Goal: Task Accomplishment & Management: Manage account settings

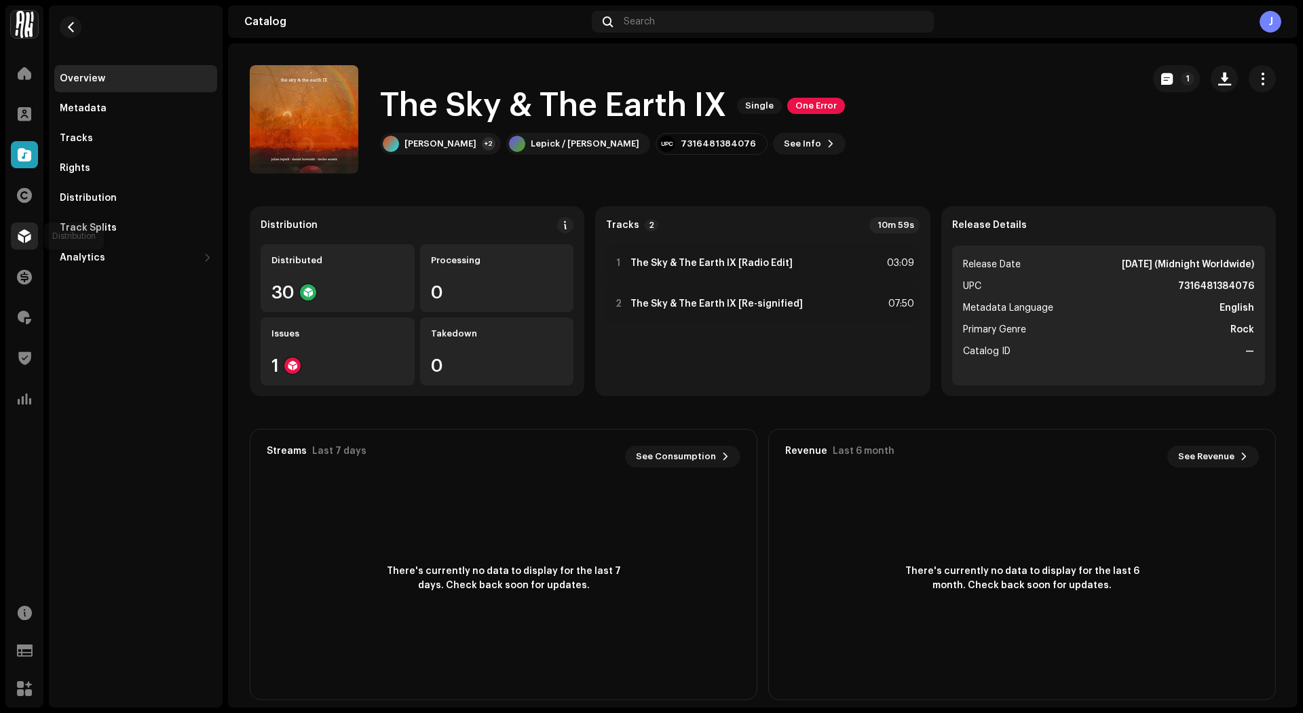
click at [21, 249] on div at bounding box center [24, 236] width 27 height 27
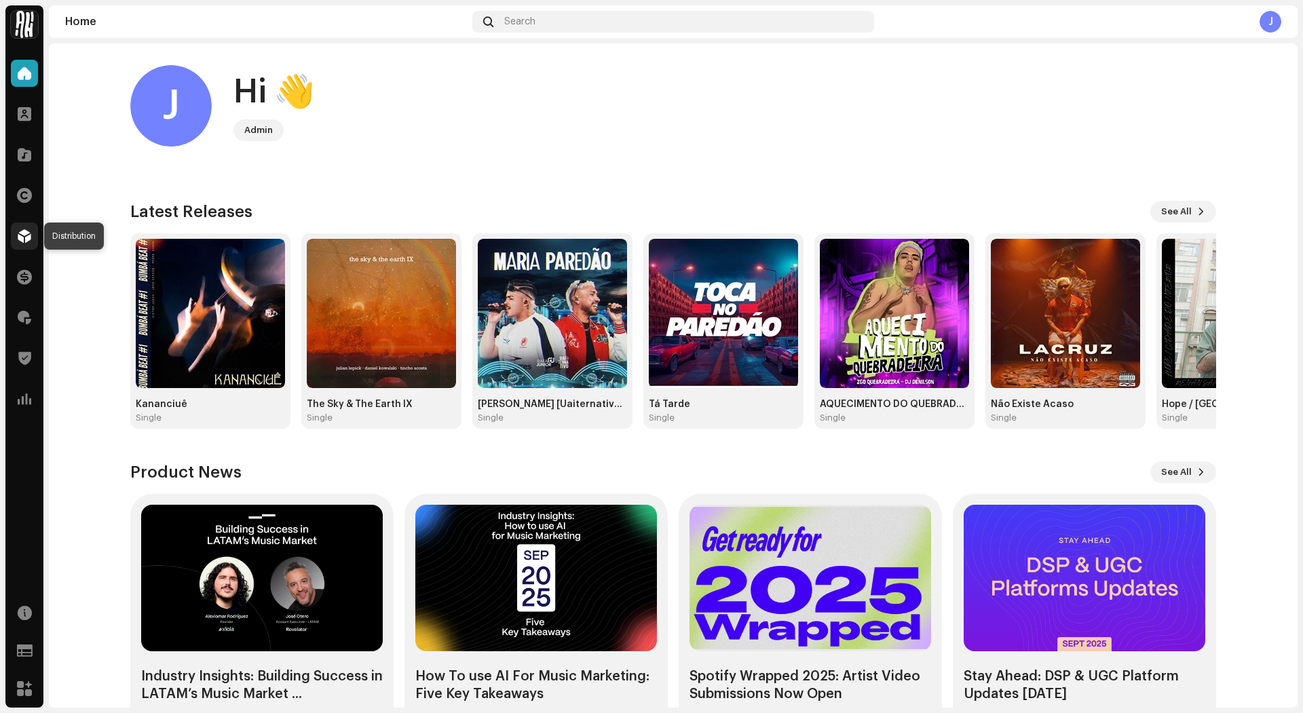
click at [13, 233] on div at bounding box center [24, 236] width 27 height 27
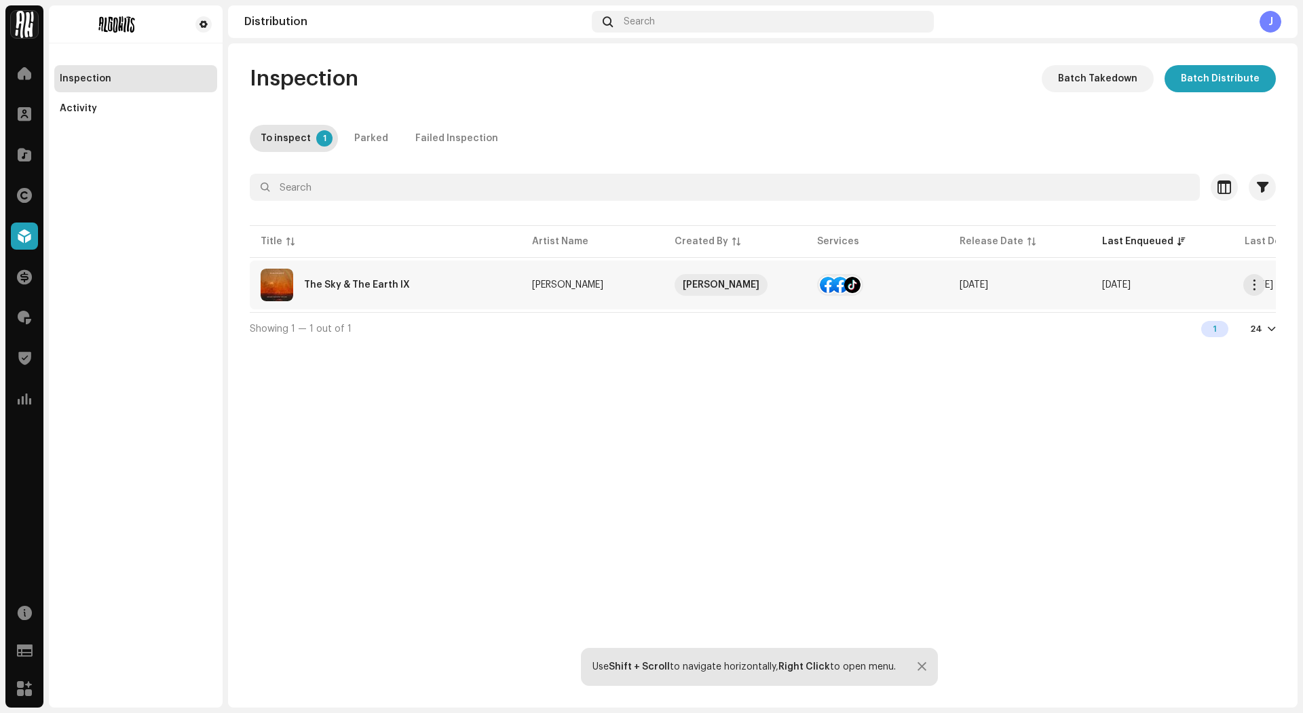
click at [370, 291] on div "The Sky & The Earth IX" at bounding box center [386, 285] width 250 height 33
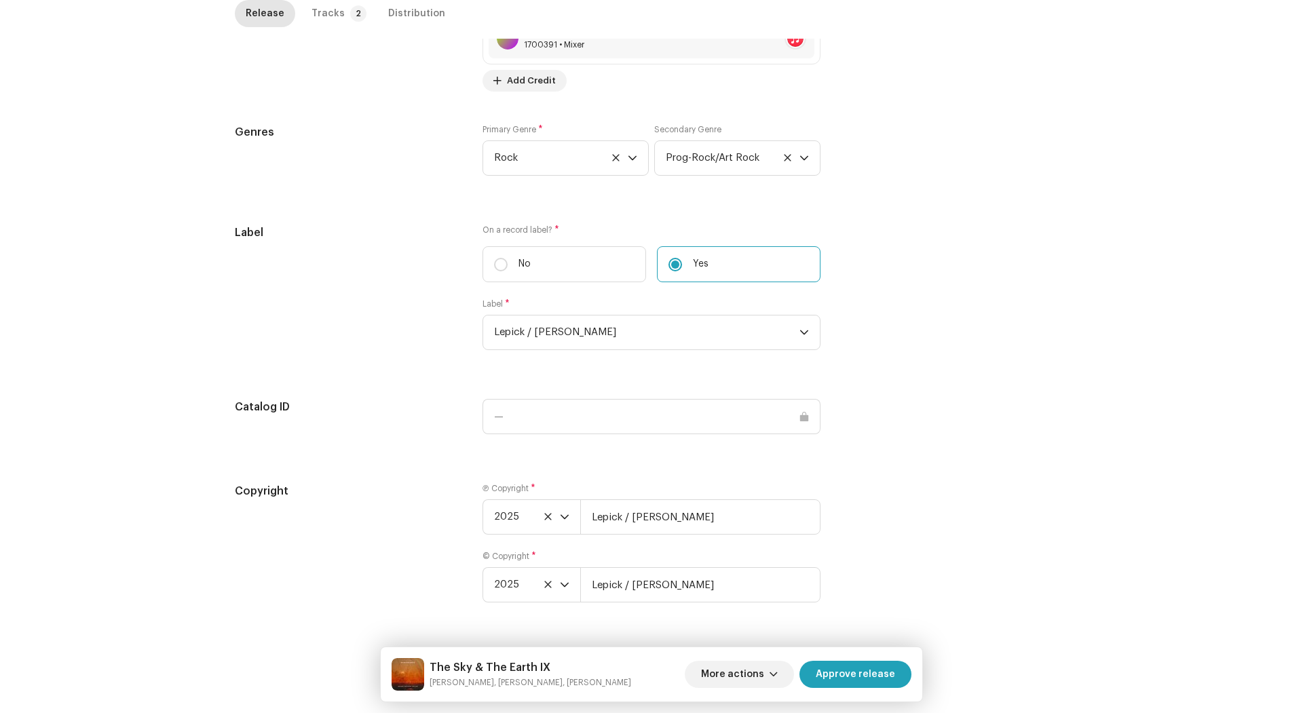
scroll to position [76, 0]
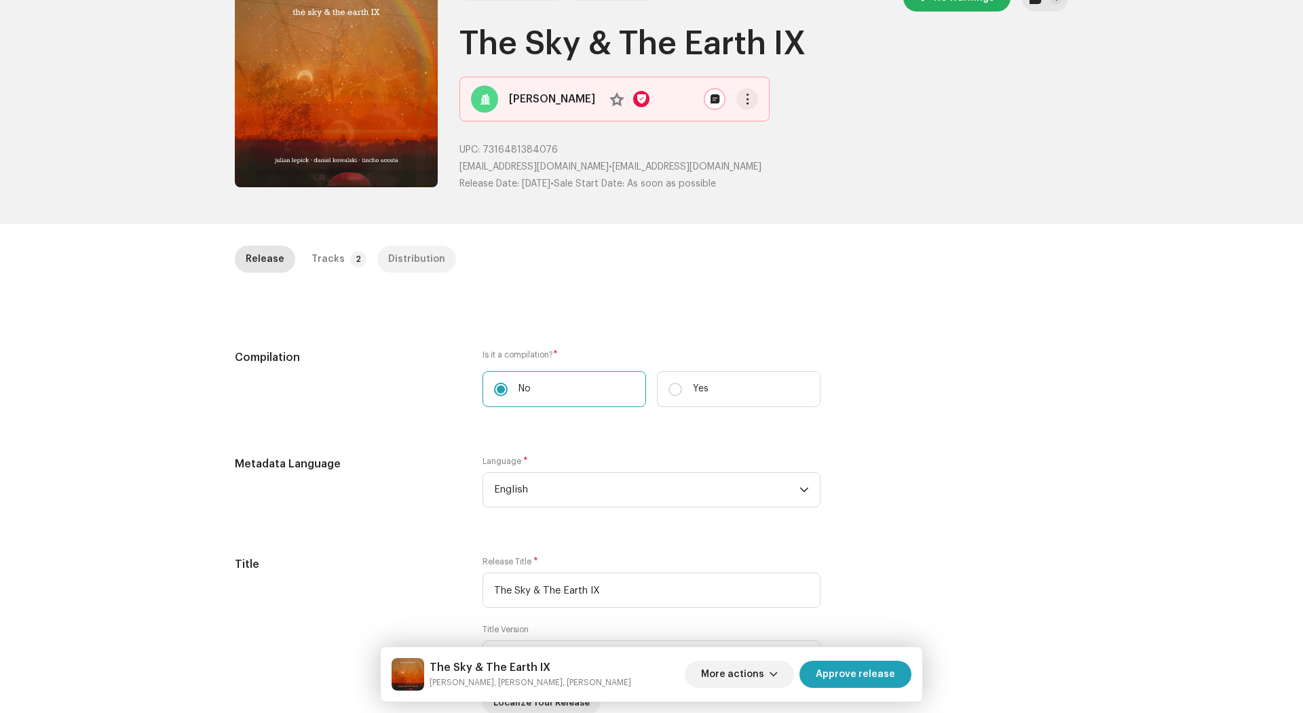
click at [394, 260] on div "Distribution" at bounding box center [416, 259] width 57 height 27
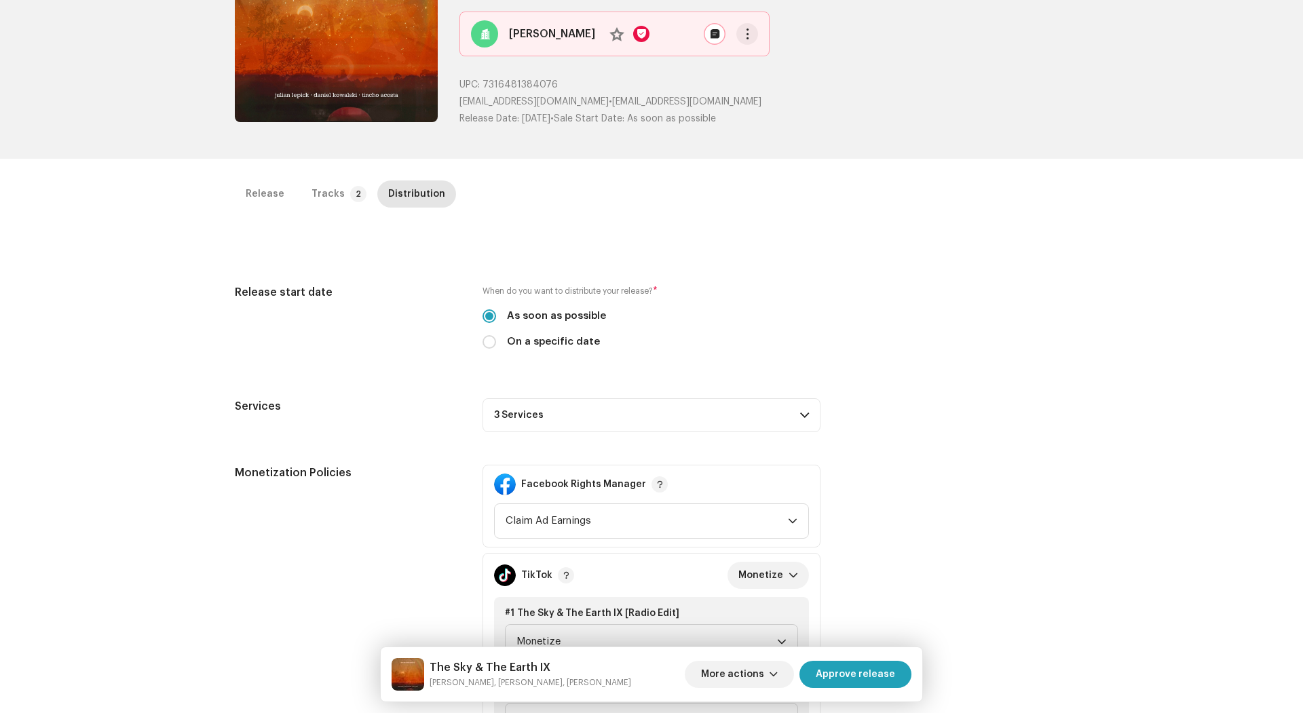
scroll to position [321, 0]
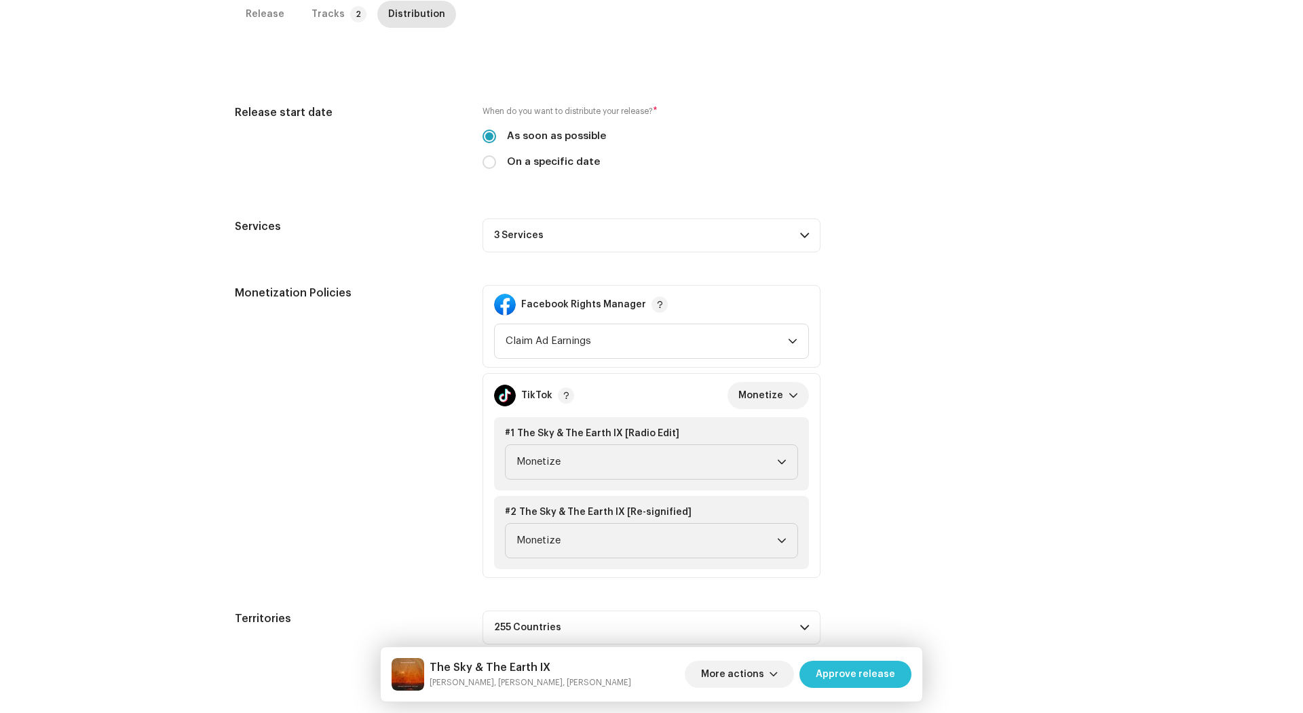
click at [857, 668] on span "Approve release" at bounding box center [855, 674] width 79 height 27
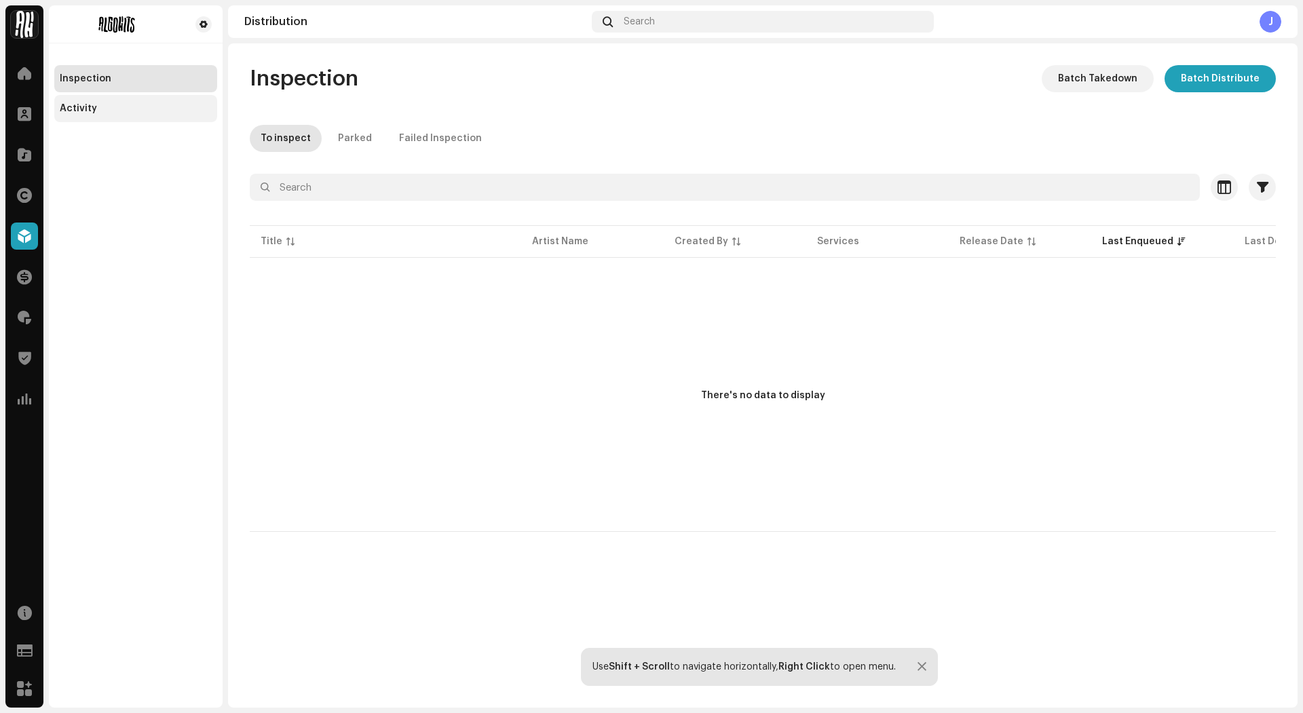
click at [107, 116] on div "Activity" at bounding box center [135, 108] width 163 height 27
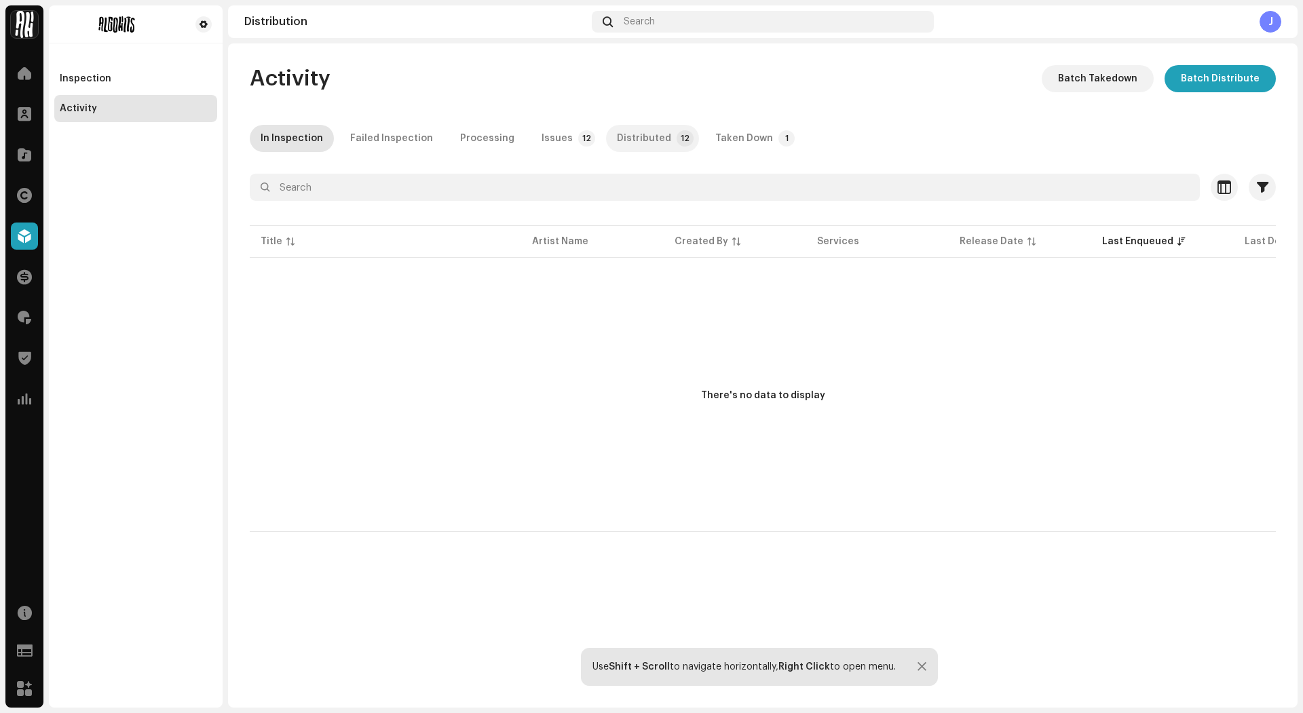
click at [628, 132] on div "Distributed" at bounding box center [644, 138] width 54 height 27
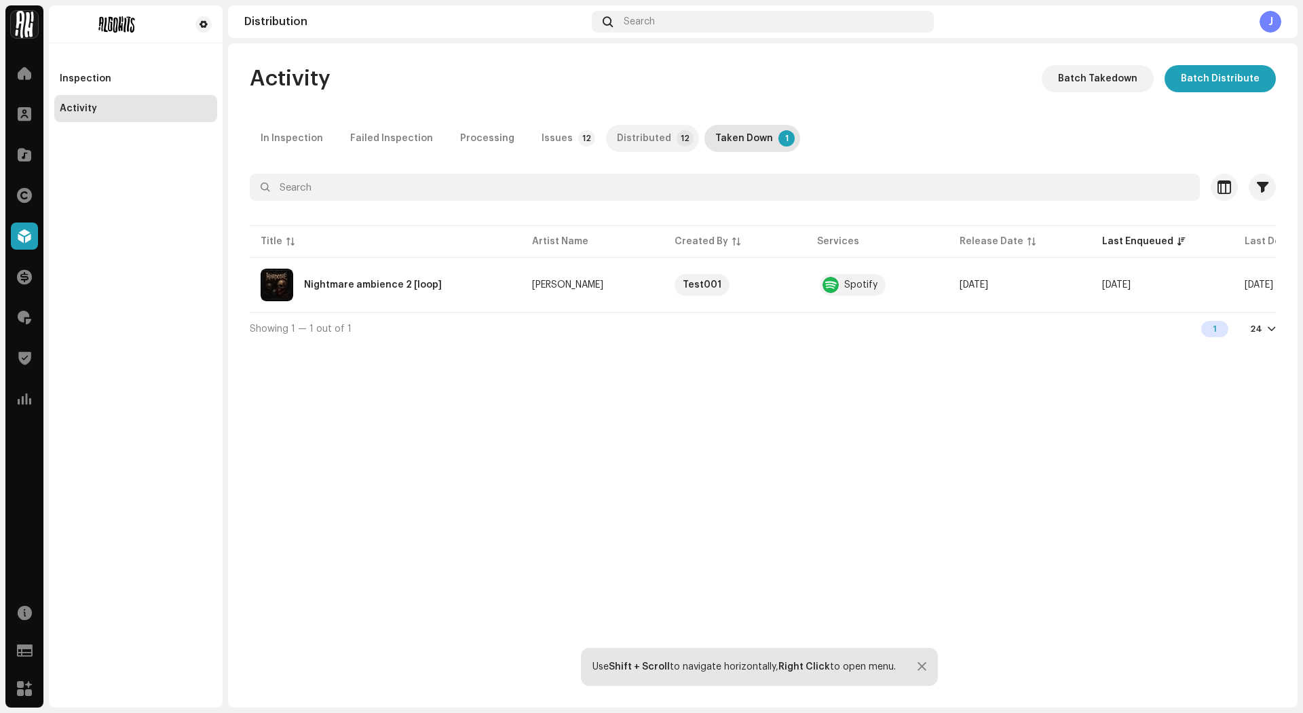
click at [617, 138] on div "Distributed" at bounding box center [644, 138] width 54 height 27
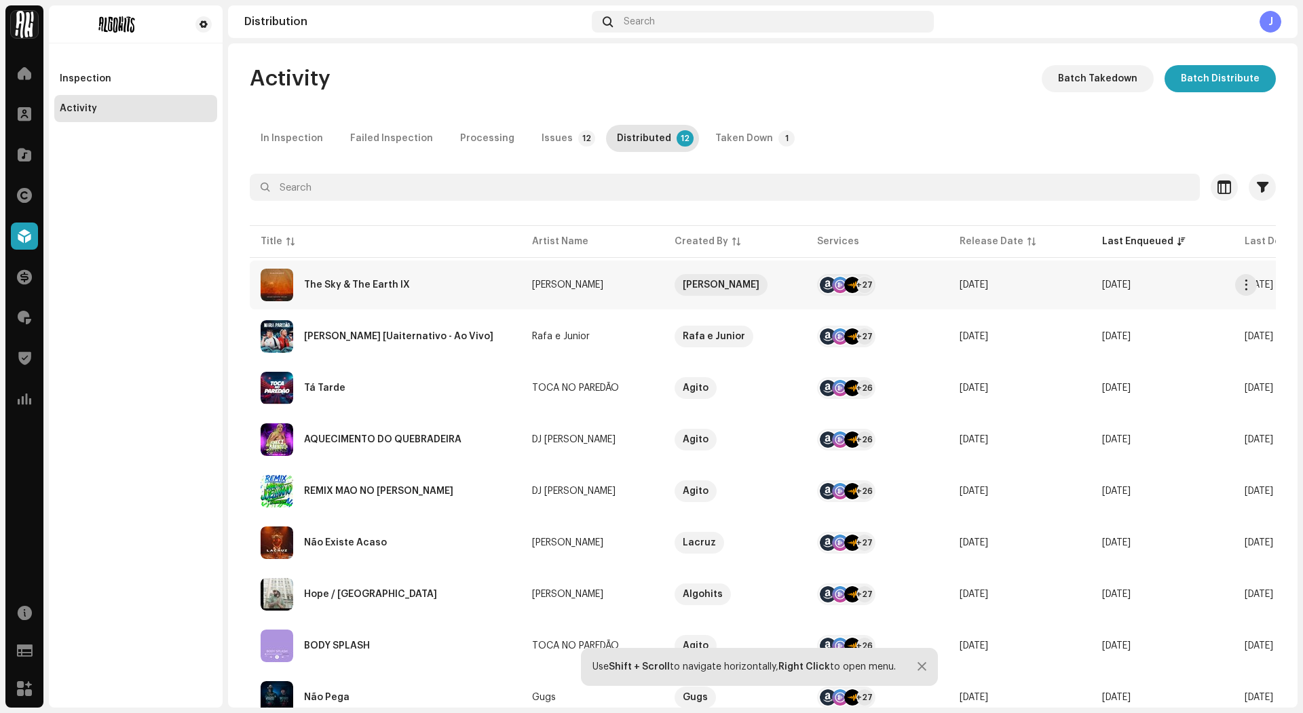
click at [449, 269] on div "The Sky & The Earth IX" at bounding box center [386, 285] width 250 height 33
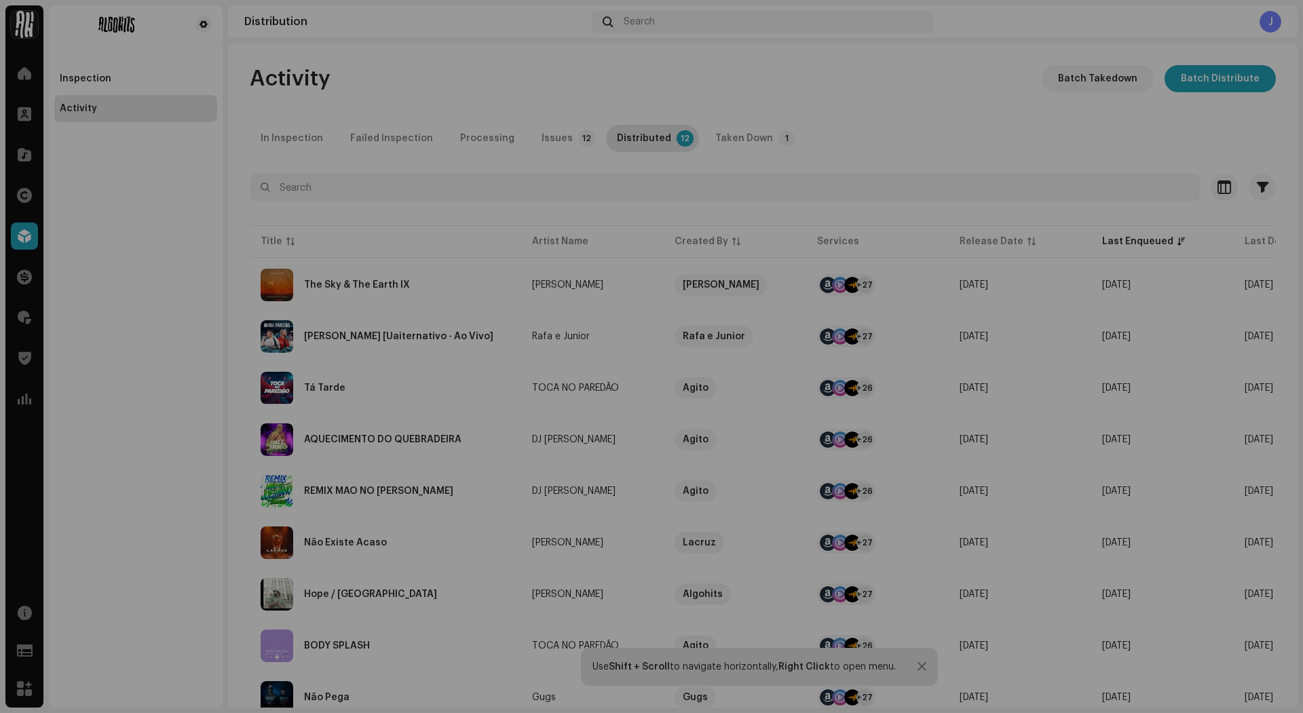
click at [1223, 287] on div "The Sky & The Earth IX [PERSON_NAME] Service Last Enqueued Last Delivered Statu…" at bounding box center [651, 356] width 1303 height 713
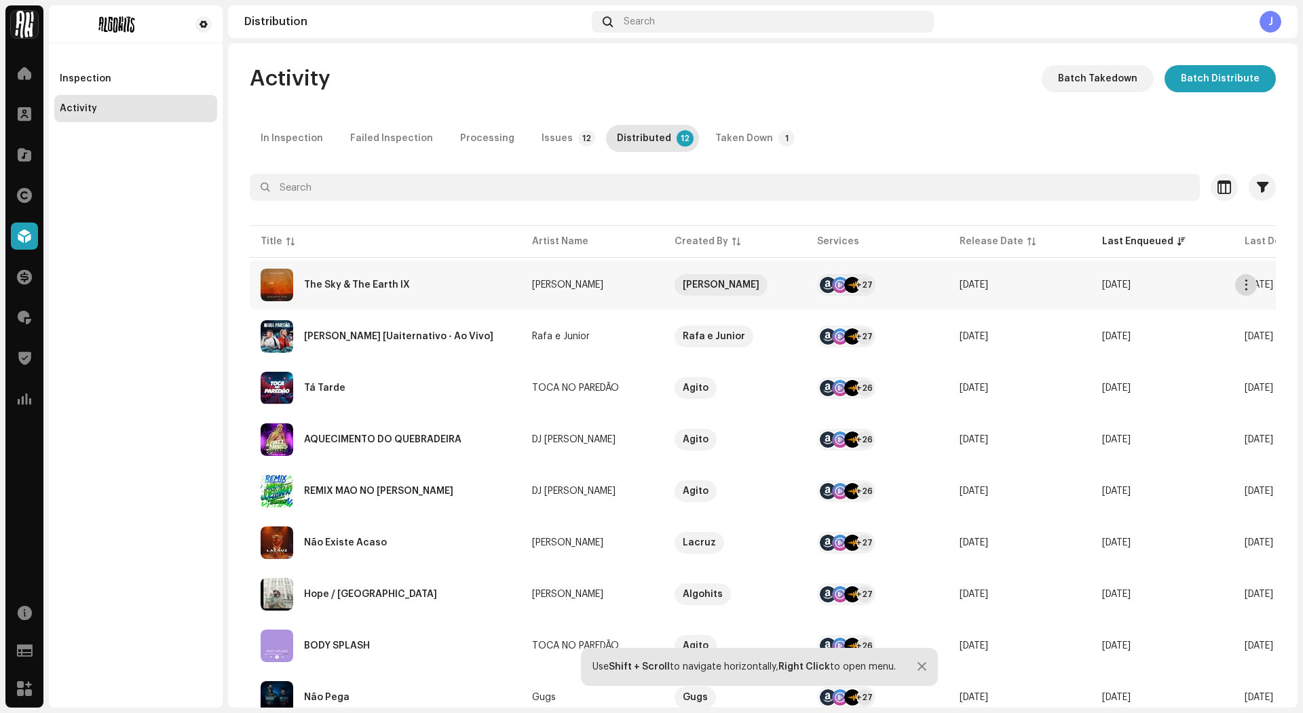
click at [1239, 283] on button "button" at bounding box center [1246, 285] width 22 height 22
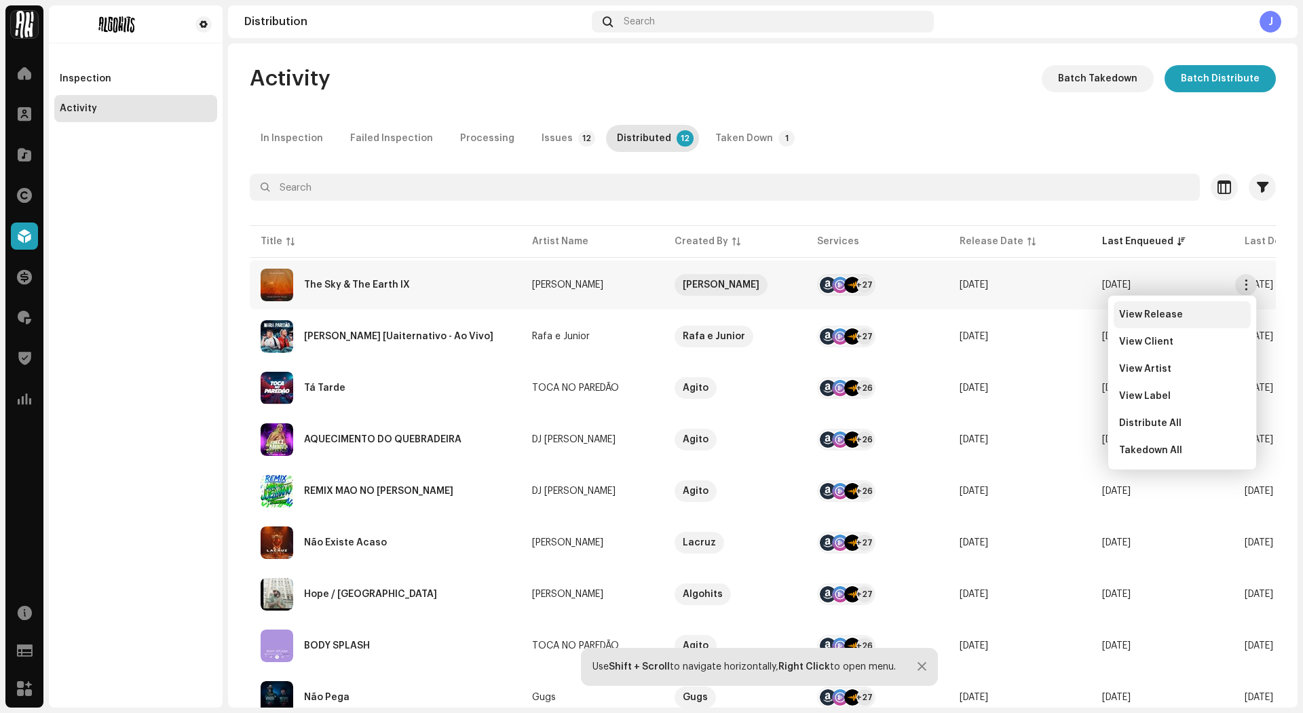
click at [1167, 322] on div "View Release" at bounding box center [1182, 314] width 137 height 27
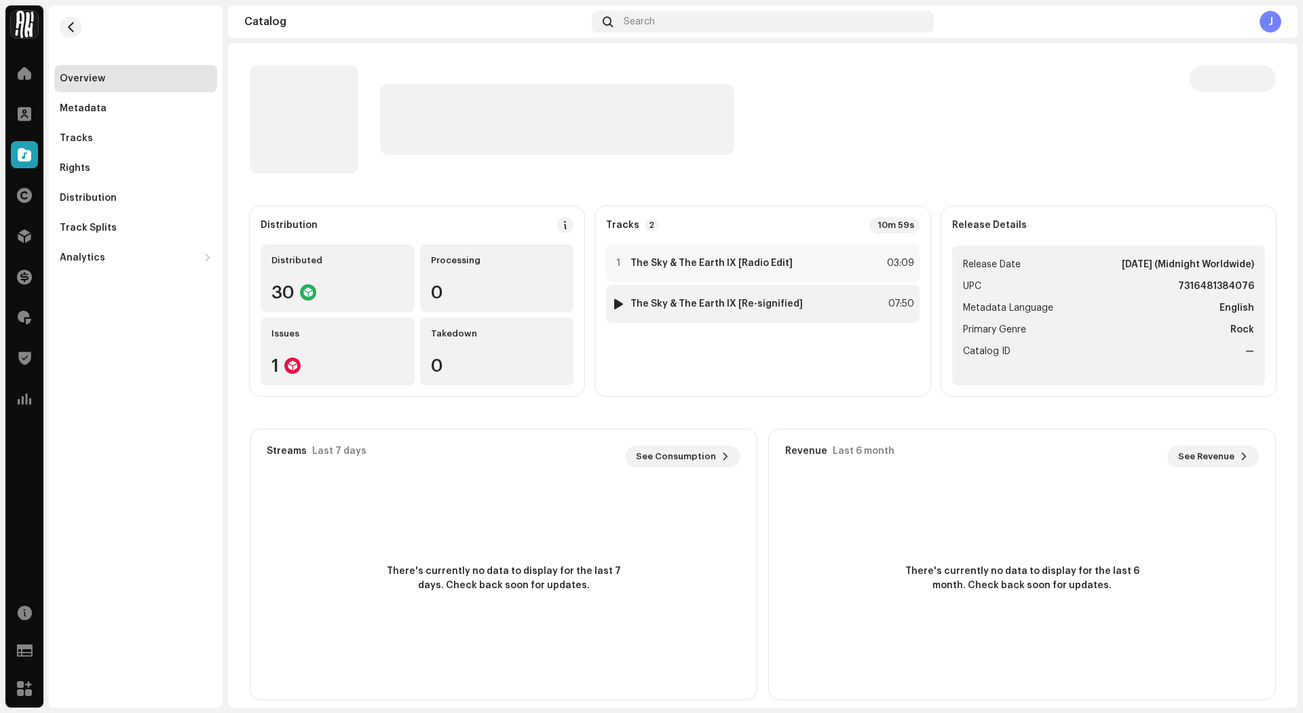
click at [835, 321] on div "2 The Sky & The Earth IX [Re-signified] 07:50" at bounding box center [762, 304] width 313 height 38
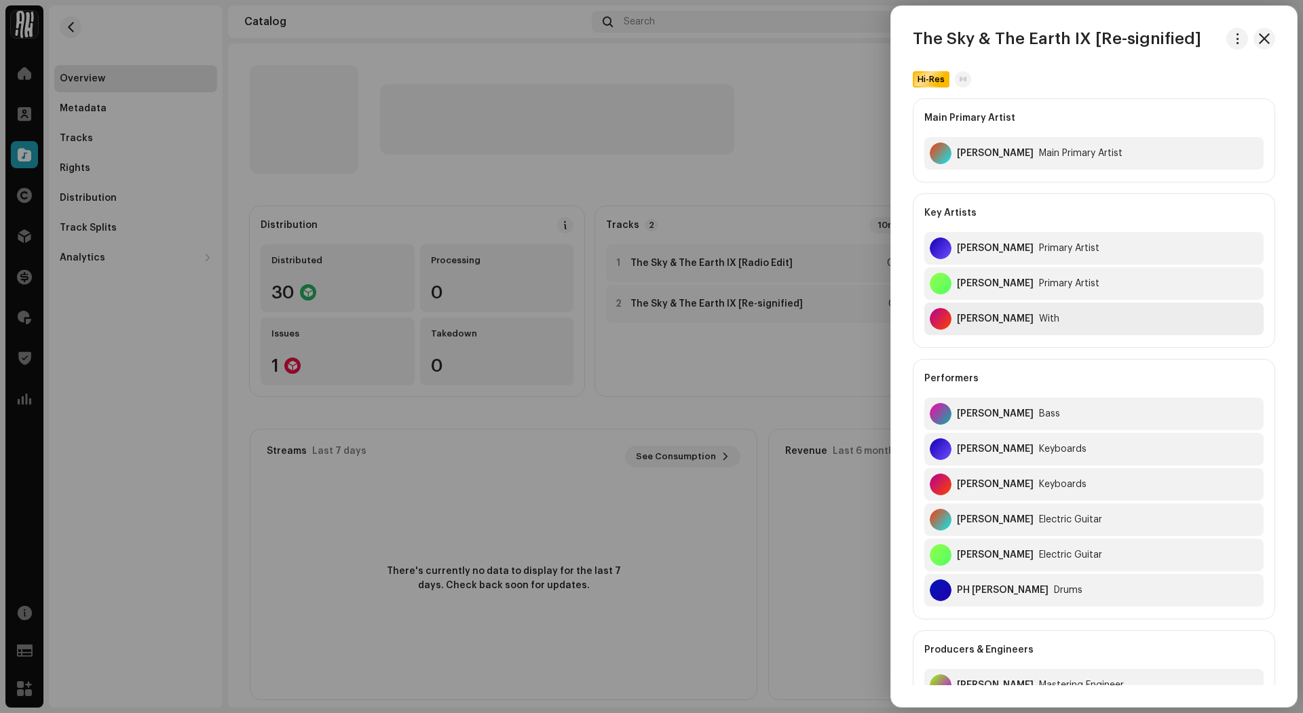
scroll to position [957, 0]
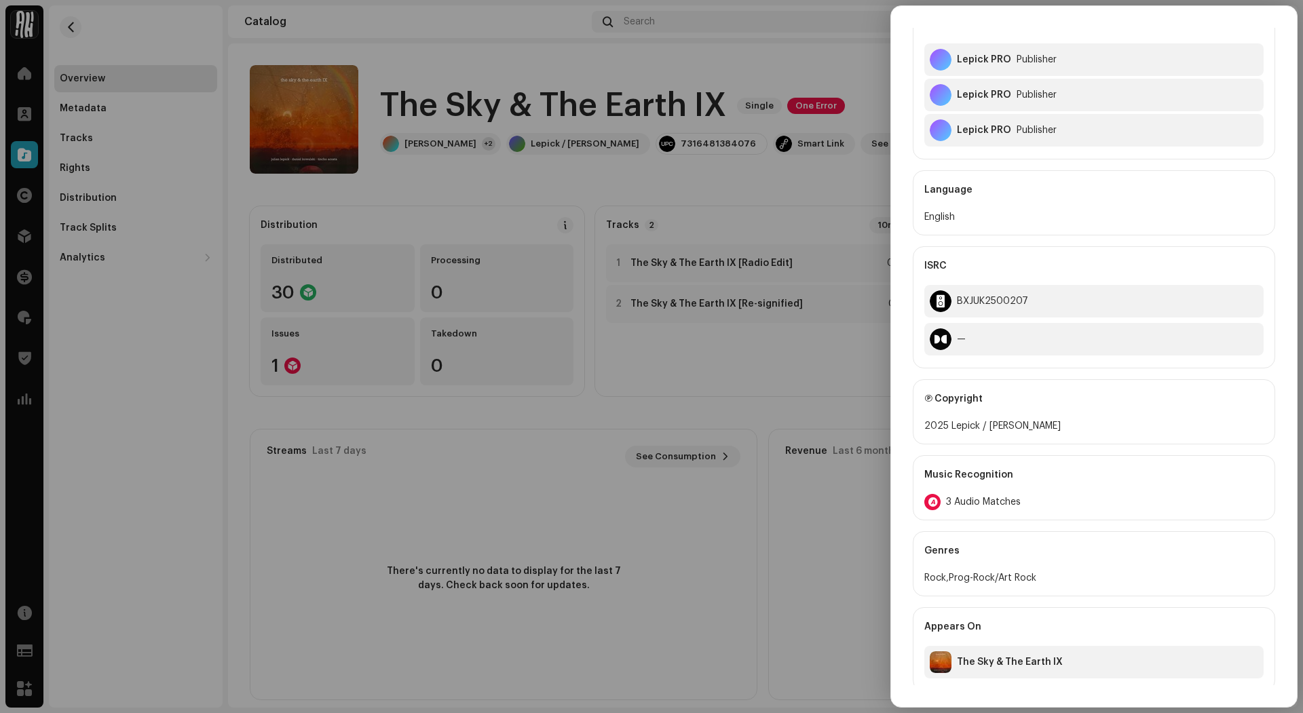
click at [985, 503] on div "3 Audio Matches" at bounding box center [1093, 502] width 339 height 16
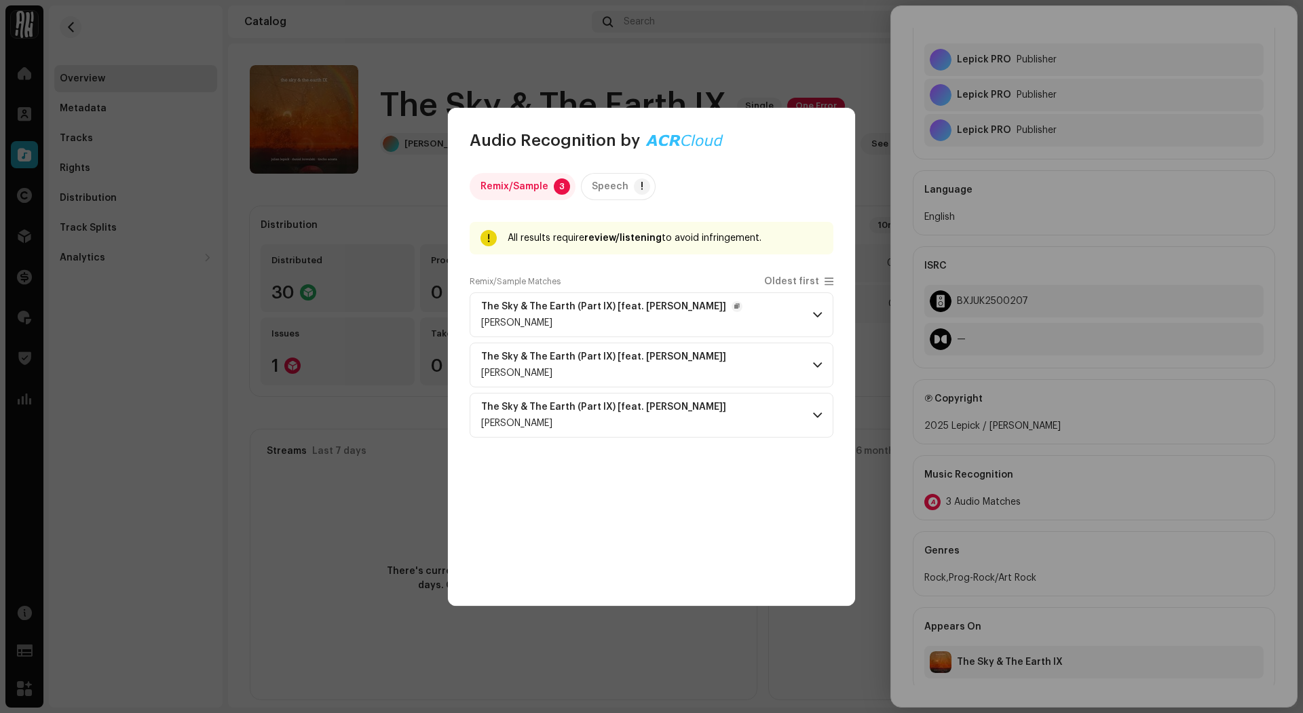
click at [813, 316] on span at bounding box center [817, 314] width 9 height 11
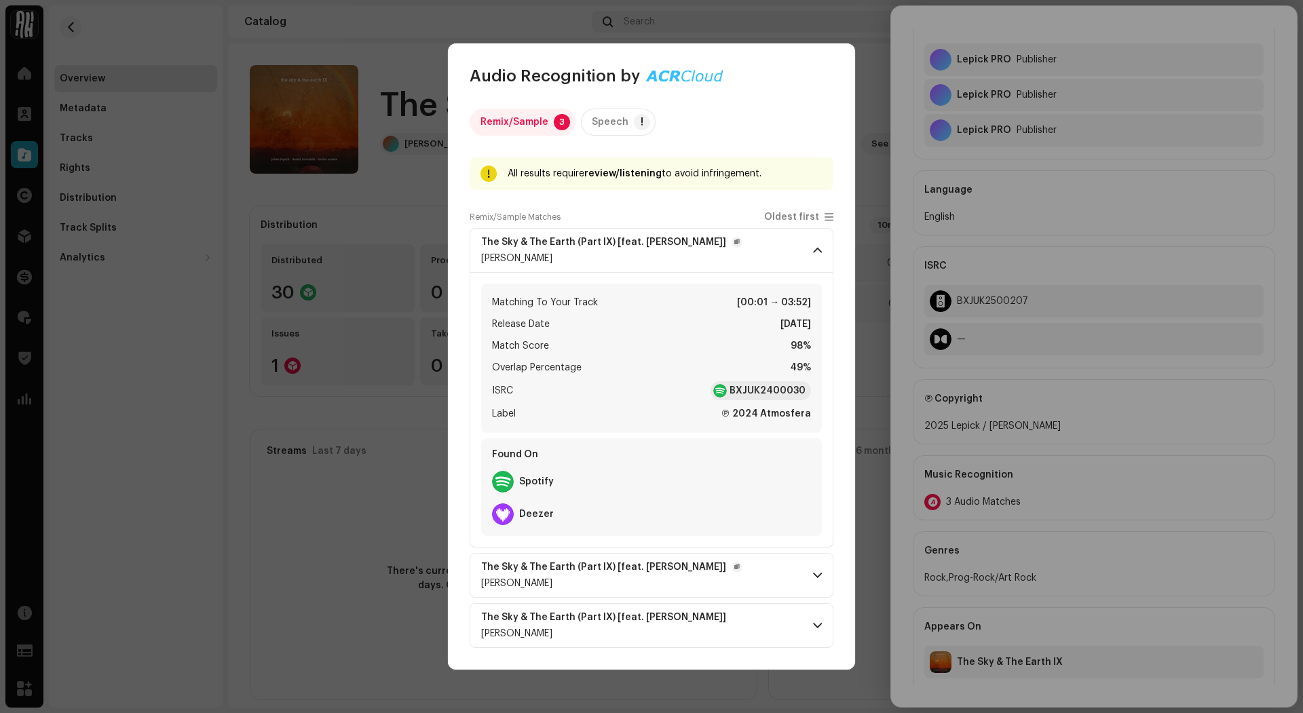
click at [817, 572] on span at bounding box center [817, 575] width 9 height 11
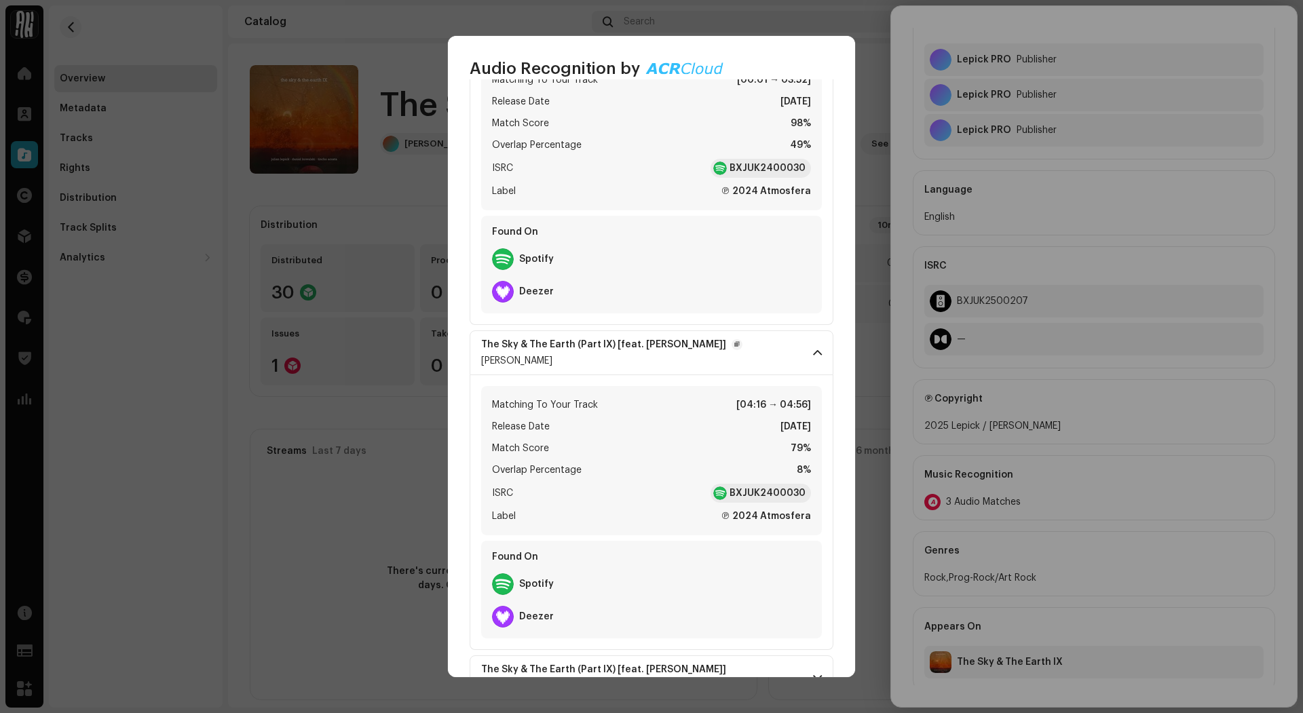
scroll to position [258, 0]
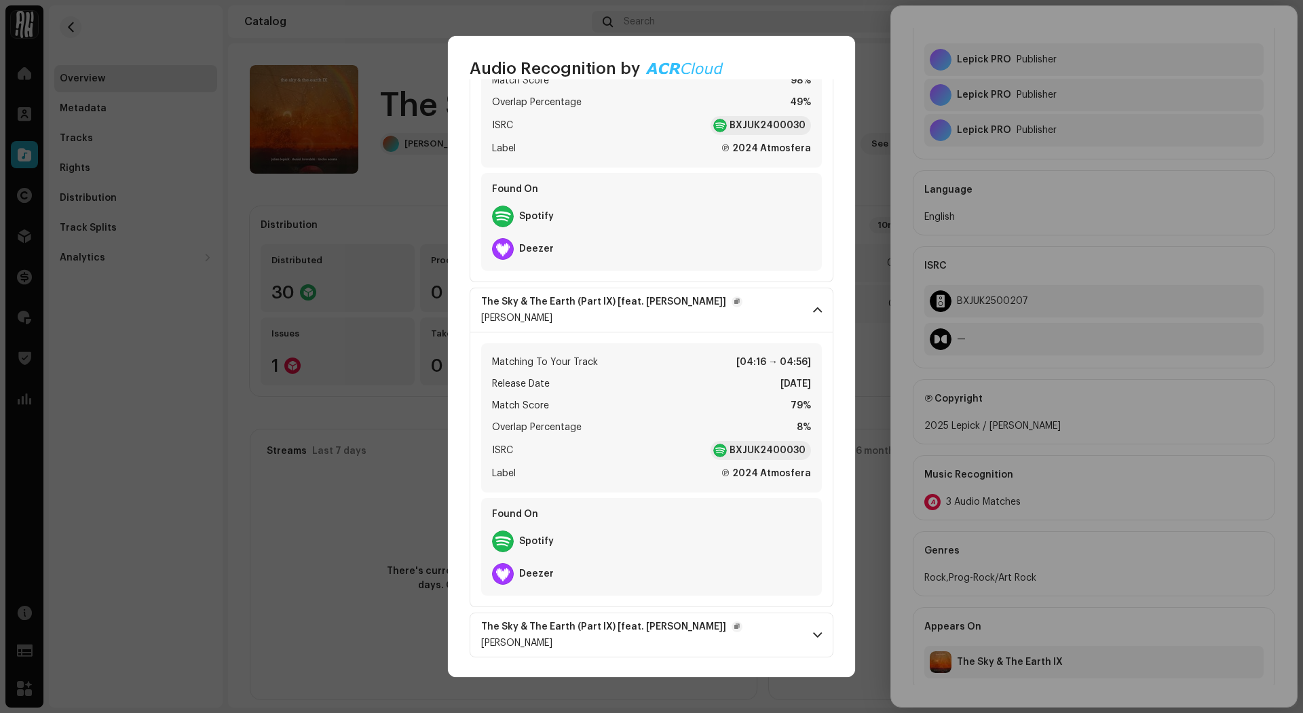
click at [818, 616] on p-accordion-header "The Sky & The Earth (Part IX) [feat. Marcio Panozzo] Julian Lepick" at bounding box center [652, 635] width 364 height 45
click at [813, 626] on p-accordion-header "The Sky & The Earth (Part IX) [feat. Marcio Panozzo] Julian Lepick" at bounding box center [652, 635] width 364 height 45
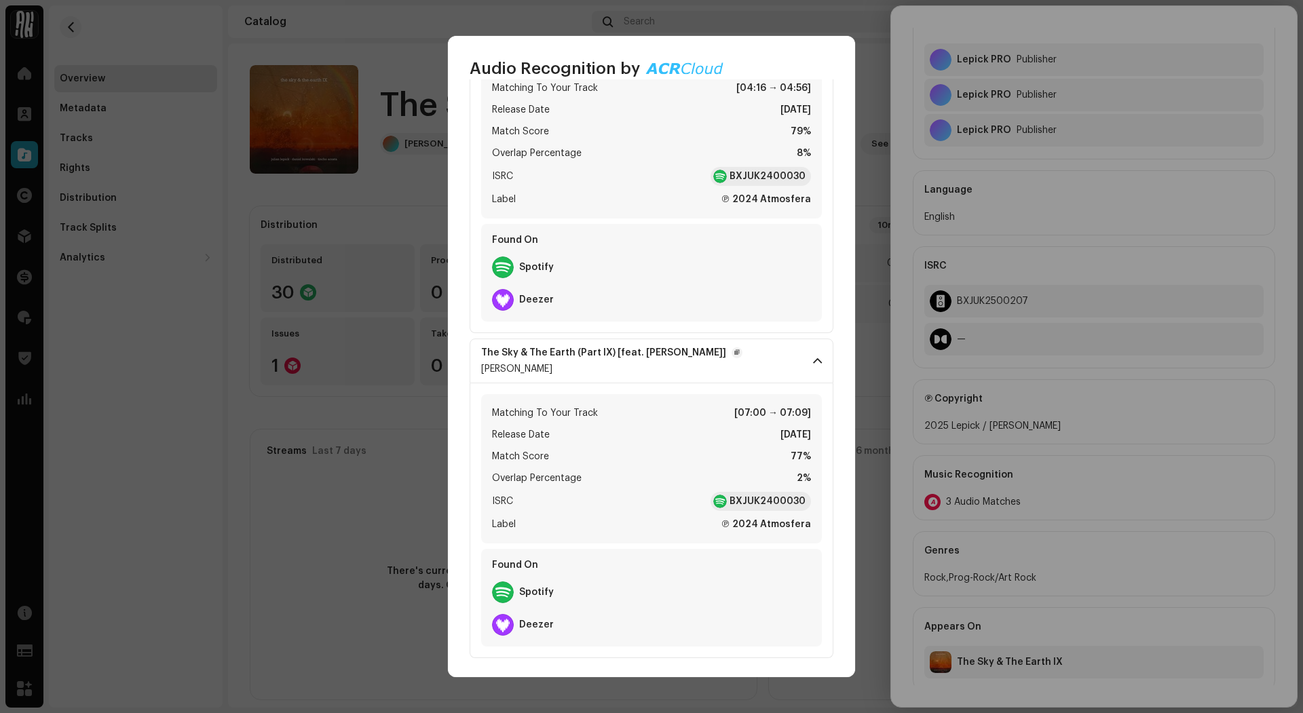
scroll to position [0, 0]
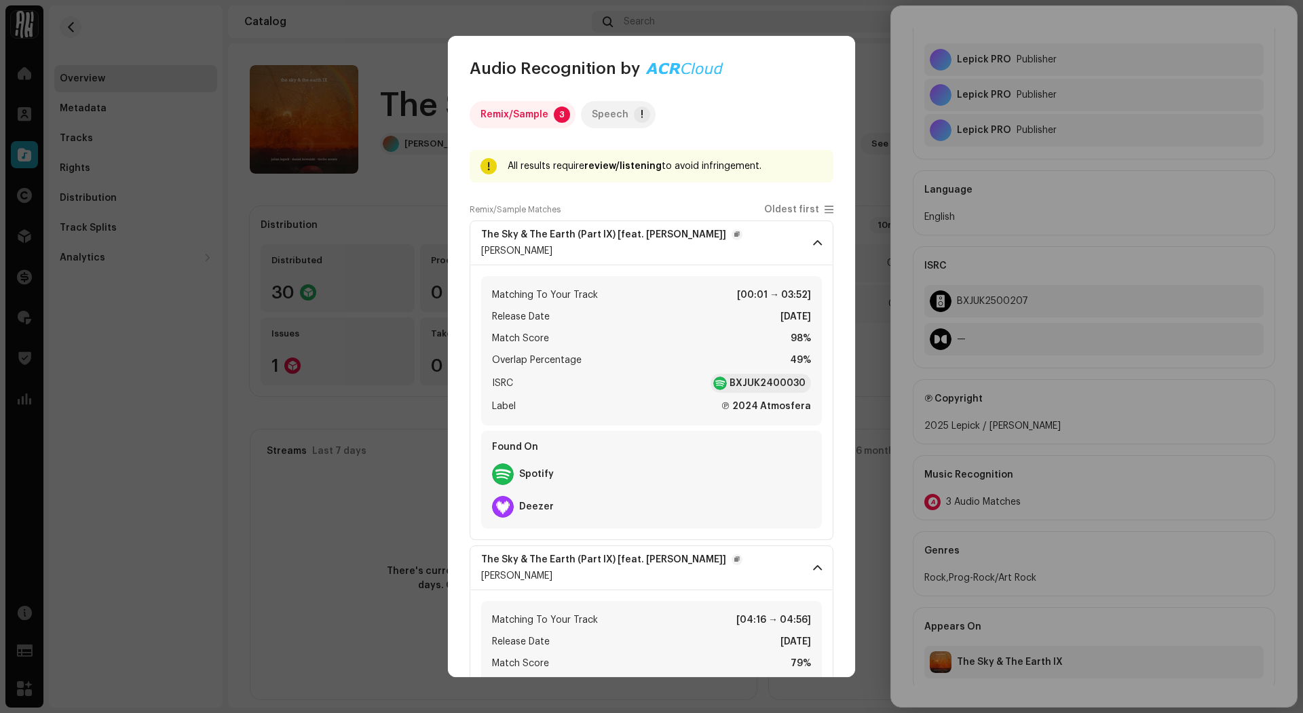
click at [592, 116] on div "Speech" at bounding box center [610, 114] width 37 height 27
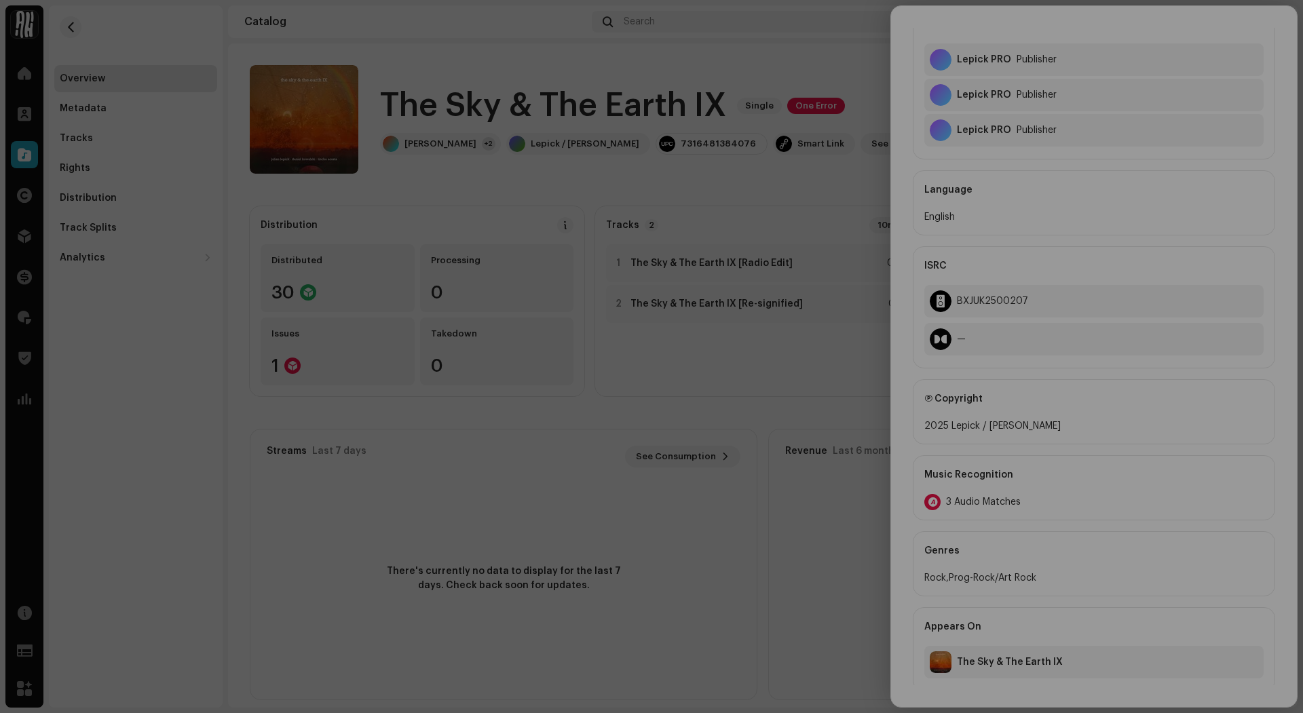
click at [430, 178] on div "Audio Recognition by Remix/Sample 3 Speech ! Speech/silence can violate UGC DSP…" at bounding box center [651, 356] width 1303 height 713
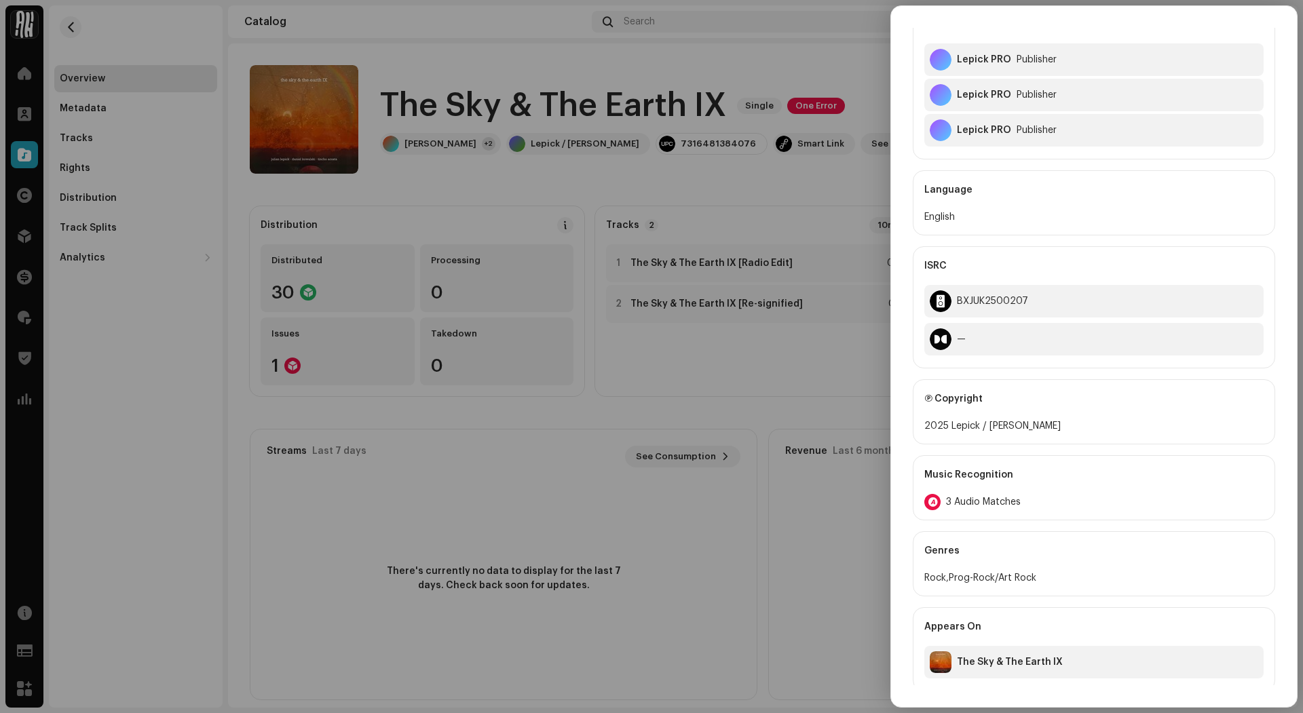
click at [647, 356] on div at bounding box center [651, 356] width 1303 height 713
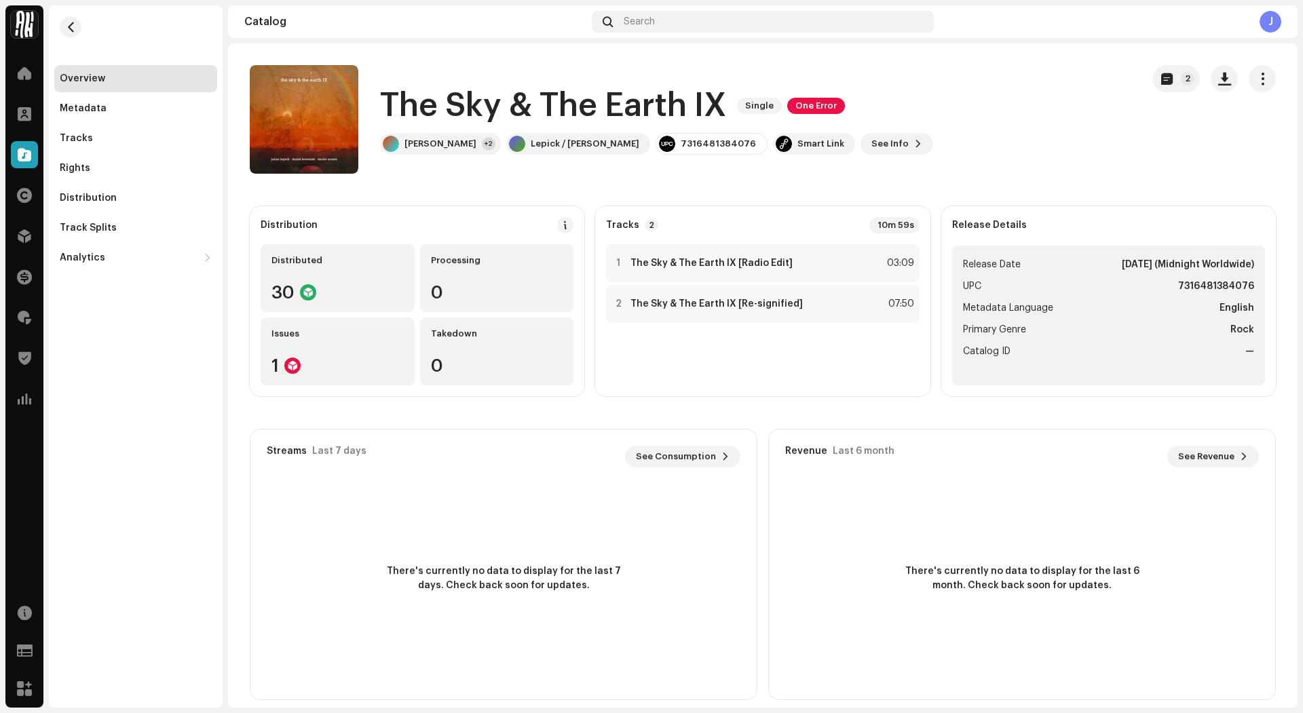
click at [822, 106] on span "One Error" at bounding box center [816, 106] width 58 height 16
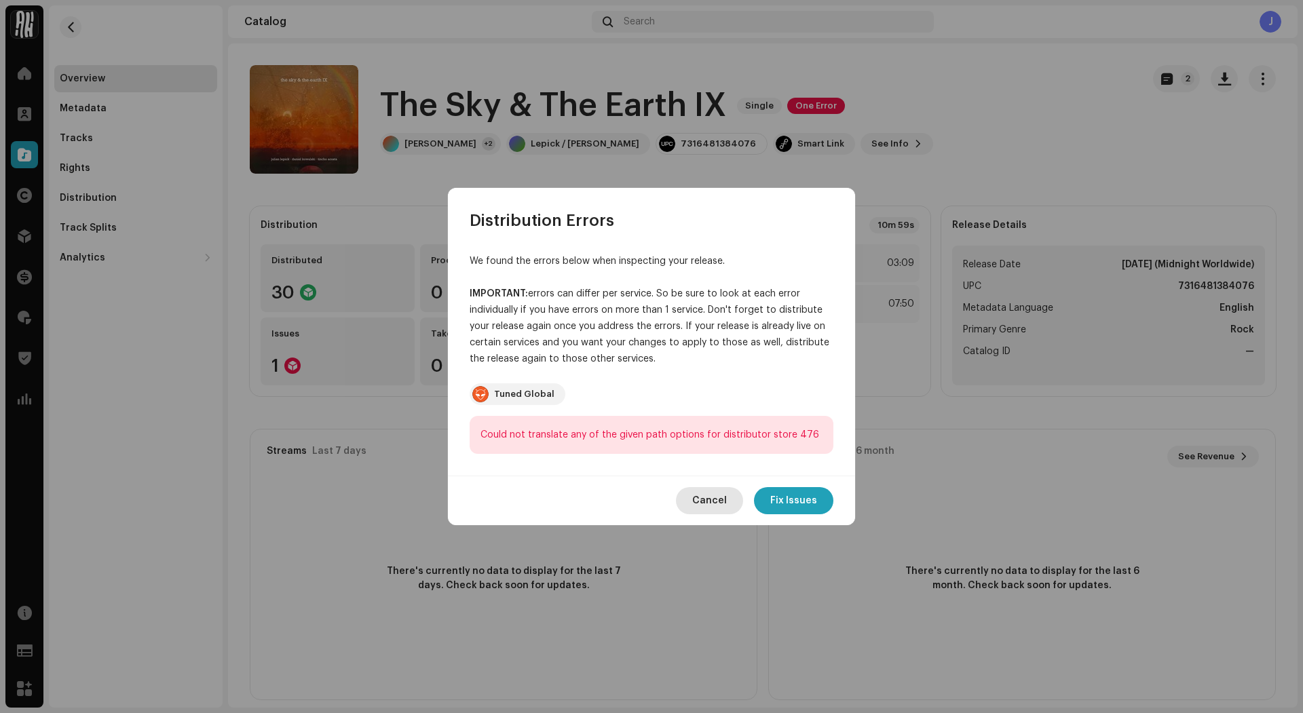
click at [738, 504] on button "Cancel" at bounding box center [709, 500] width 67 height 27
